Goal: Browse casually

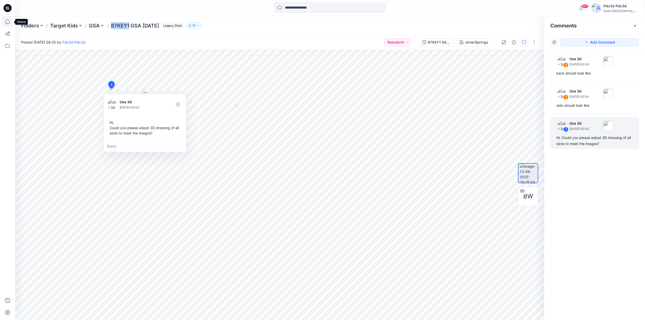
click at [8, 24] on icon at bounding box center [7, 21] width 11 height 11
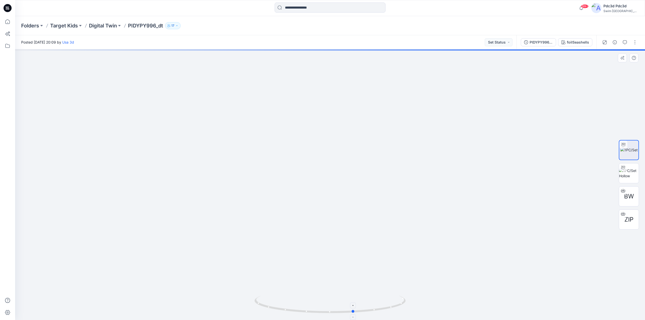
drag, startPoint x: 382, startPoint y: 310, endPoint x: 406, endPoint y: 298, distance: 26.7
click at [406, 298] on icon at bounding box center [330, 305] width 152 height 19
